Goal: Transaction & Acquisition: Purchase product/service

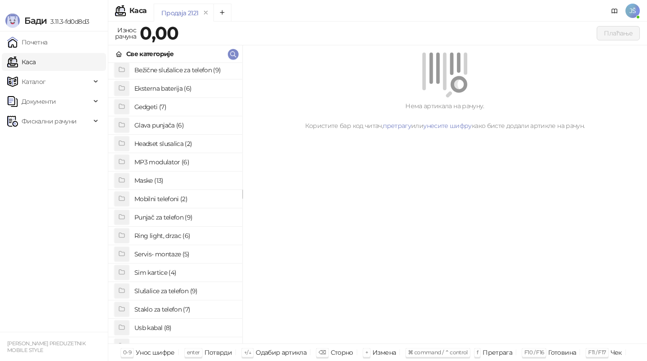
scroll to position [47, 0]
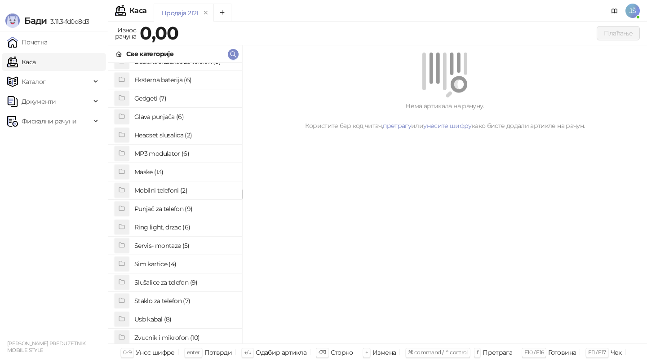
click at [184, 319] on h4 "Usb kabal (8)" at bounding box center [184, 319] width 101 height 14
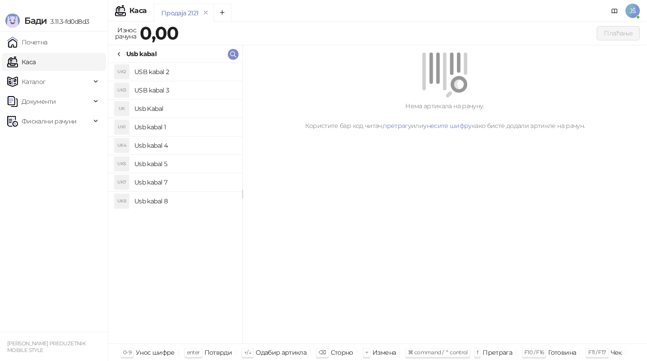
click at [203, 110] on h4 "Usb Kabal" at bounding box center [184, 109] width 101 height 14
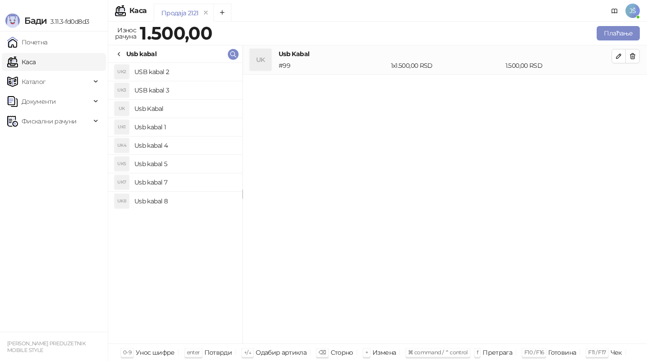
click at [208, 150] on h4 "Usb kabal 4" at bounding box center [184, 145] width 101 height 14
click at [630, 54] on icon "button" at bounding box center [632, 56] width 7 height 7
click at [630, 36] on button "Плаћање" at bounding box center [618, 33] width 43 height 14
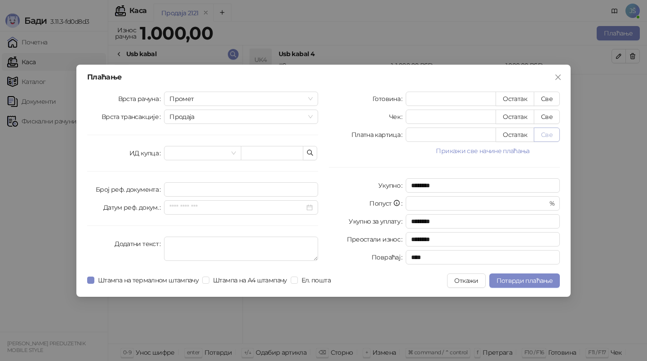
click at [550, 133] on button "Све" at bounding box center [547, 135] width 26 height 14
type input "****"
click at [530, 277] on span "Потврди плаћање" at bounding box center [525, 281] width 56 height 8
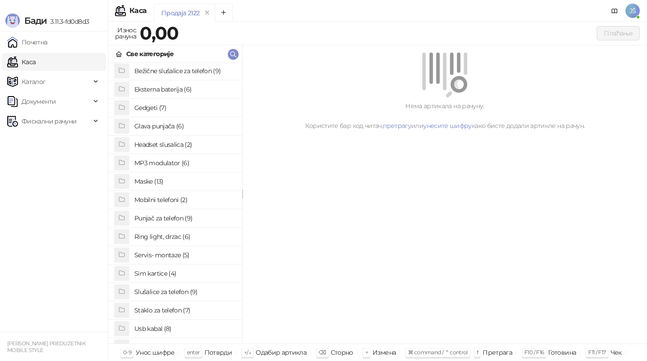
scroll to position [40, 0]
click at [170, 183] on h4 "Maske (13)" at bounding box center [184, 180] width 101 height 14
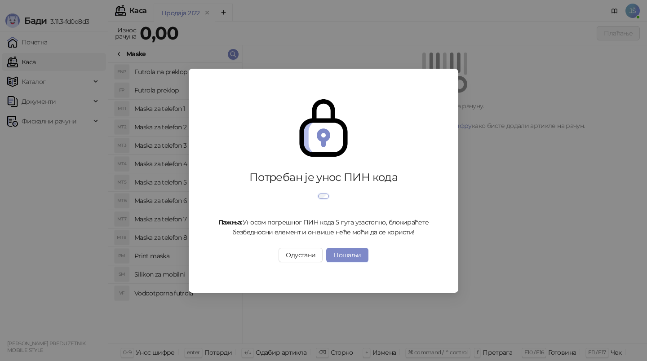
click at [120, 52] on div "Потребан је унос ПИН кода Пажња: Уносом погрешног ПИН кода 5 пута узастопно, бл…" at bounding box center [323, 180] width 647 height 361
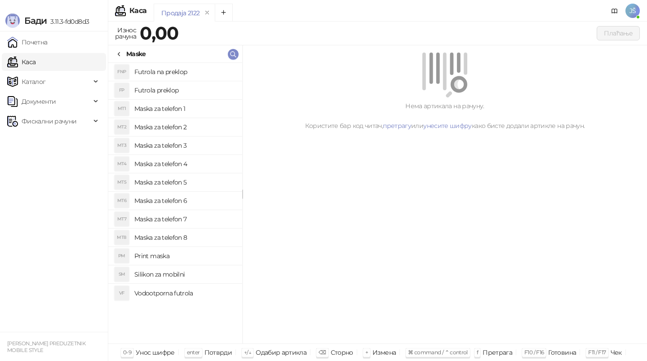
click at [123, 53] on div "Maske" at bounding box center [130, 54] width 31 height 10
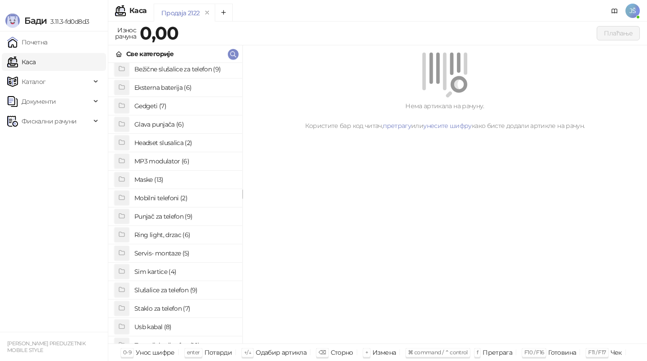
scroll to position [69, 0]
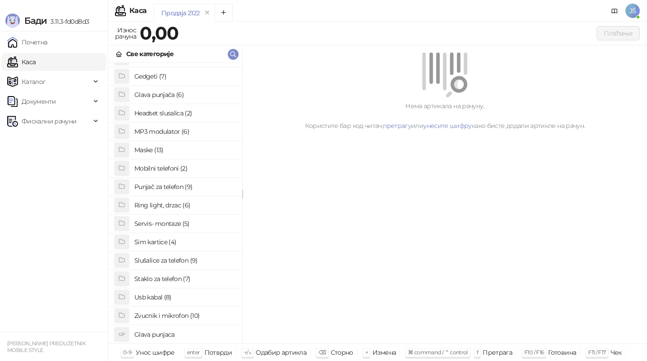
click at [162, 279] on h4 "Staklo za telefon (7)" at bounding box center [184, 279] width 101 height 14
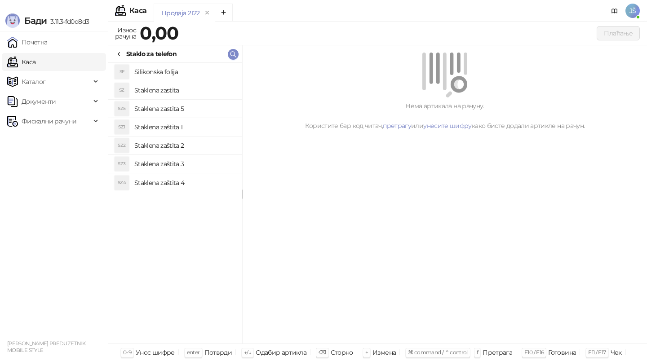
click at [183, 145] on h4 "Staklena zaštita 2" at bounding box center [184, 145] width 101 height 14
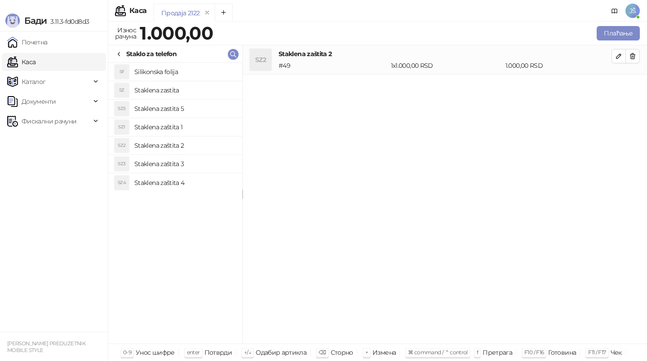
click at [172, 165] on h4 "Staklena zaštita 3" at bounding box center [184, 164] width 101 height 14
click at [633, 52] on span "button" at bounding box center [632, 56] width 7 height 9
click at [621, 31] on button "Плаћање" at bounding box center [618, 33] width 43 height 14
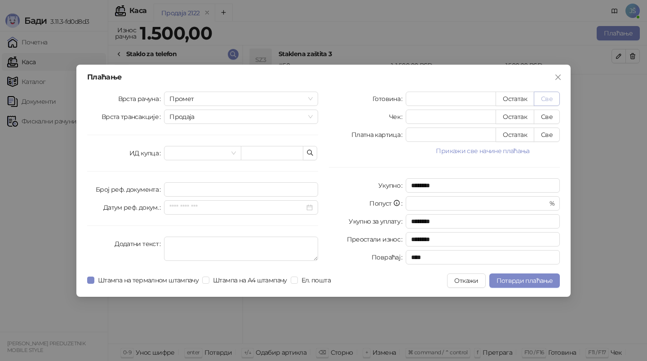
click at [548, 102] on button "Све" at bounding box center [547, 99] width 26 height 14
type input "****"
click at [563, 74] on span "Close" at bounding box center [558, 77] width 14 height 7
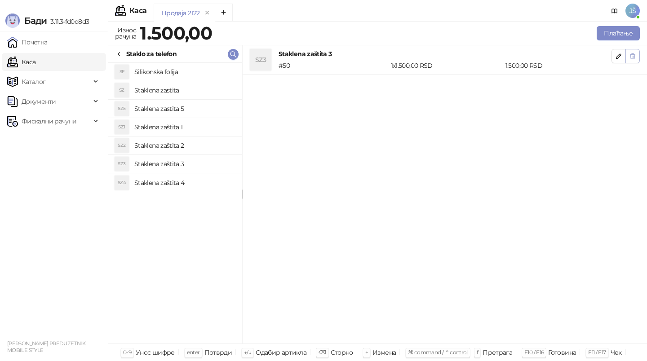
click at [634, 58] on icon "button" at bounding box center [632, 56] width 7 height 7
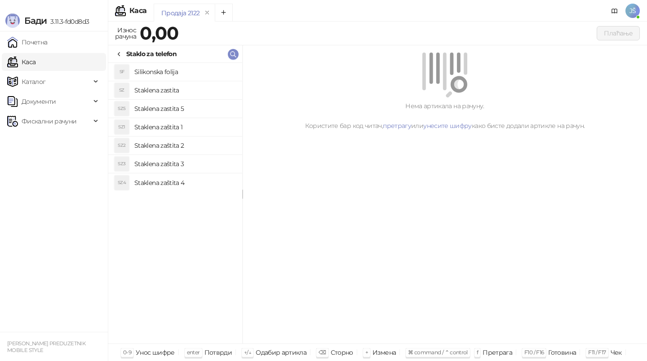
click at [121, 54] on icon at bounding box center [118, 54] width 7 height 7
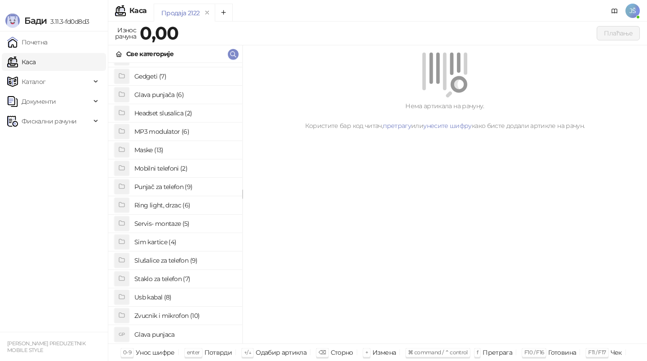
click at [180, 296] on h4 "Usb kabal (8)" at bounding box center [184, 297] width 101 height 14
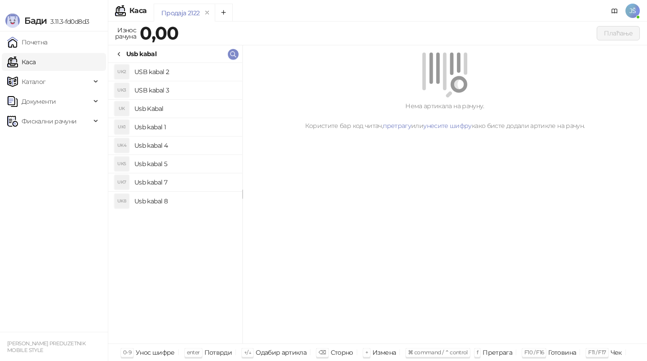
click at [195, 109] on h4 "Usb Kabal" at bounding box center [184, 109] width 101 height 14
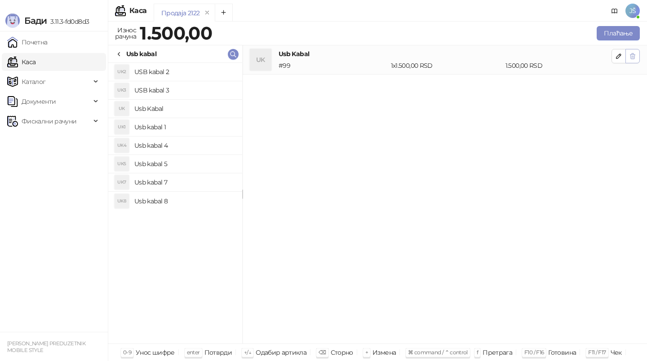
click at [638, 58] on button "button" at bounding box center [633, 56] width 14 height 14
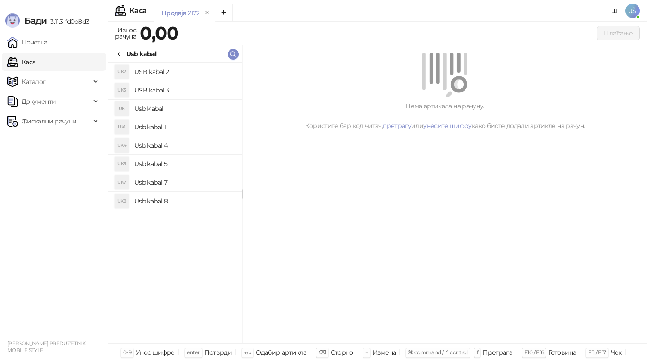
click at [181, 142] on h4 "Usb kabal 4" at bounding box center [184, 145] width 101 height 14
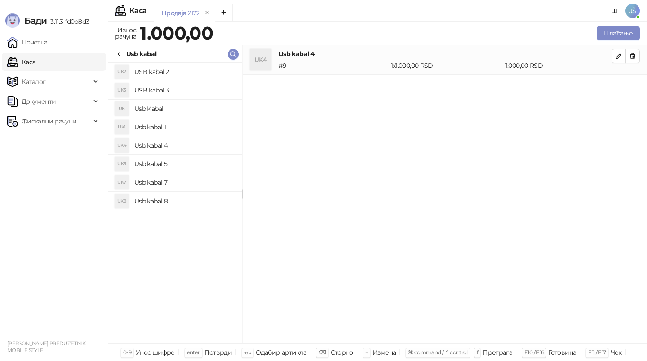
click at [187, 165] on h4 "Usb kabal 5" at bounding box center [184, 164] width 101 height 14
click at [636, 55] on button "button" at bounding box center [633, 56] width 14 height 14
click at [631, 34] on button "Плаћање" at bounding box center [618, 33] width 43 height 14
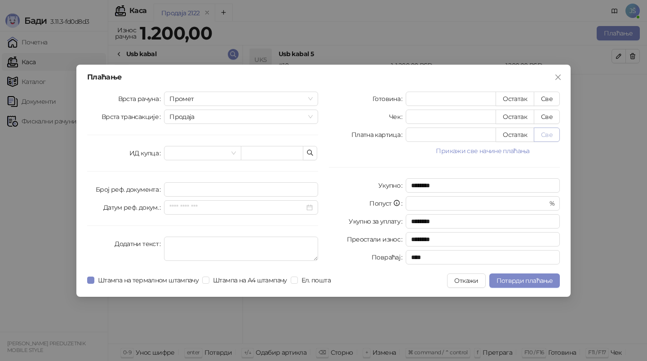
click at [553, 133] on button "Све" at bounding box center [547, 135] width 26 height 14
type input "****"
click at [511, 279] on span "Потврди плаћање" at bounding box center [525, 281] width 56 height 8
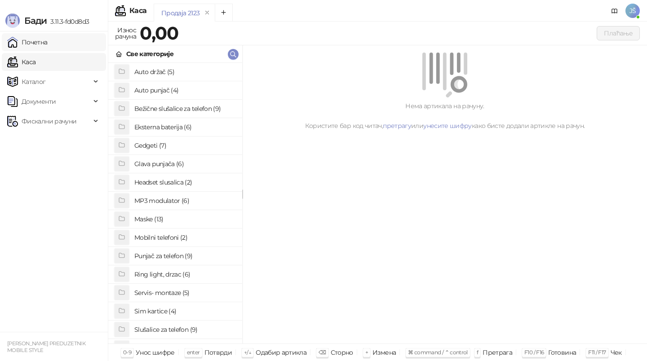
click at [22, 44] on link "Почетна" at bounding box center [27, 42] width 40 height 18
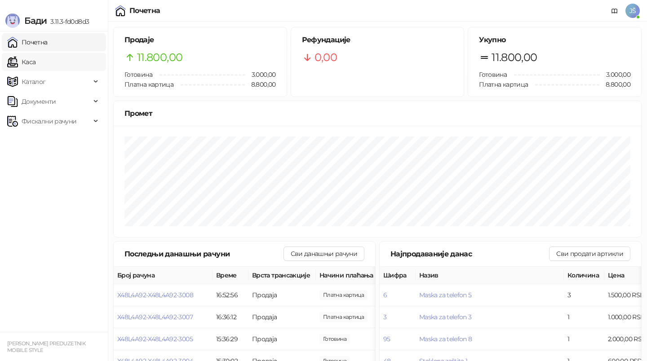
click at [36, 65] on link "Каса" at bounding box center [21, 62] width 28 height 18
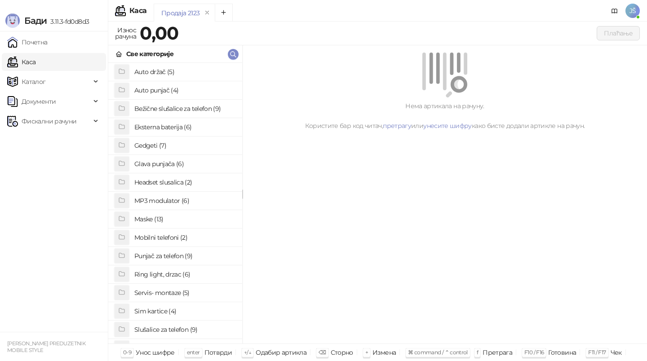
click at [188, 317] on h4 "Sim kartice (4)" at bounding box center [184, 311] width 101 height 14
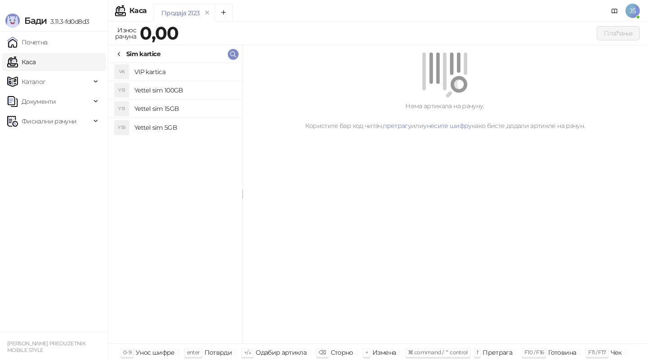
click at [212, 111] on h4 "Yettel sim 15GB" at bounding box center [184, 109] width 101 height 14
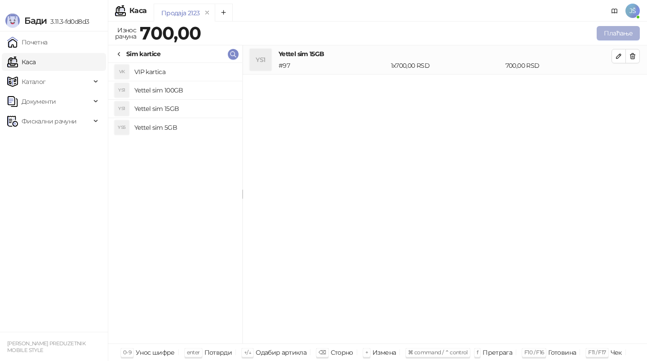
click at [613, 38] on button "Плаћање" at bounding box center [618, 33] width 43 height 14
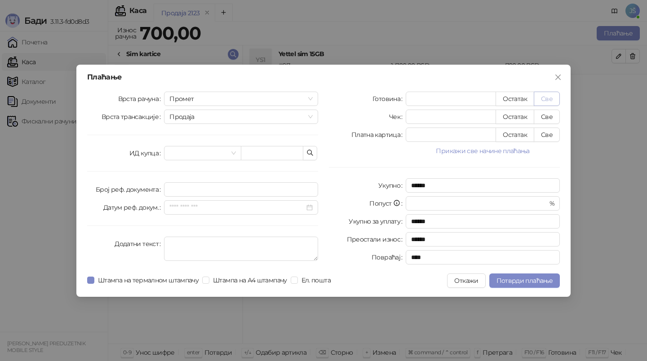
click at [546, 98] on button "Све" at bounding box center [547, 99] width 26 height 14
type input "***"
type input "****"
click at [529, 281] on span "Потврди плаћање" at bounding box center [525, 281] width 56 height 8
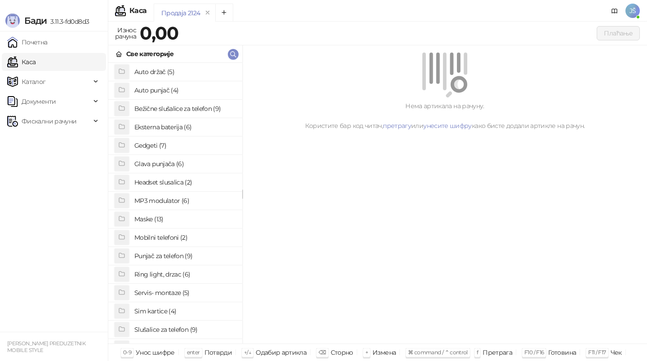
click at [184, 312] on h4 "Sim kartice (4)" at bounding box center [184, 311] width 101 height 14
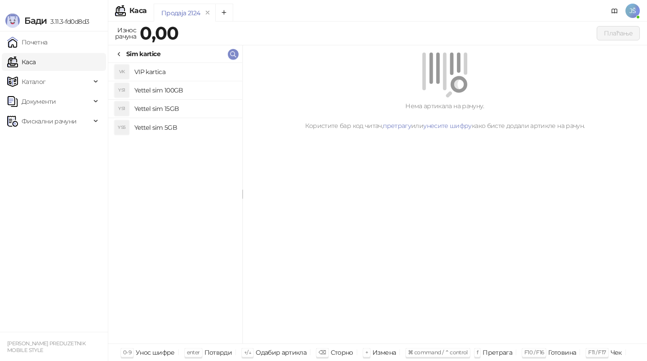
click at [201, 111] on h4 "Yettel sim 15GB" at bounding box center [184, 109] width 101 height 14
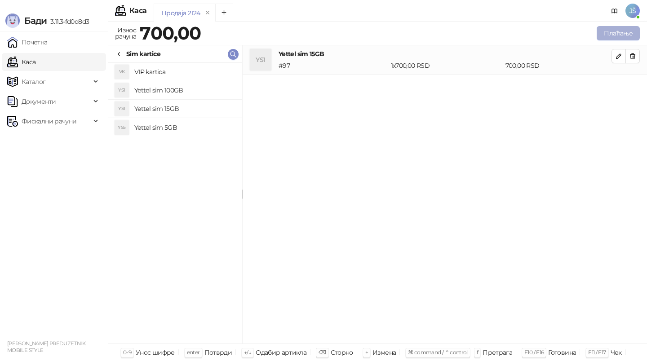
click at [613, 28] on button "Плаћање" at bounding box center [618, 33] width 43 height 14
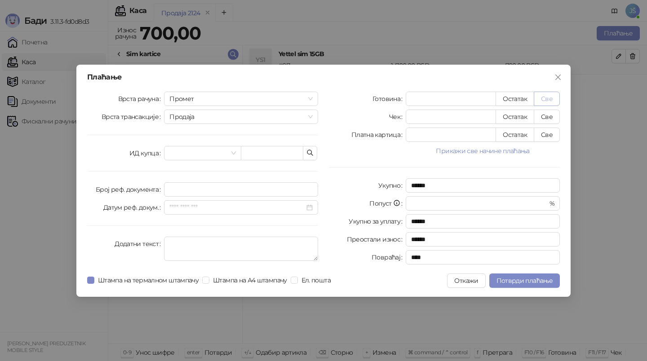
click at [554, 100] on button "Све" at bounding box center [547, 99] width 26 height 14
type input "***"
type input "****"
click at [520, 281] on span "Потврди плаћање" at bounding box center [525, 281] width 56 height 8
